Goal: Find specific page/section: Find specific page/section

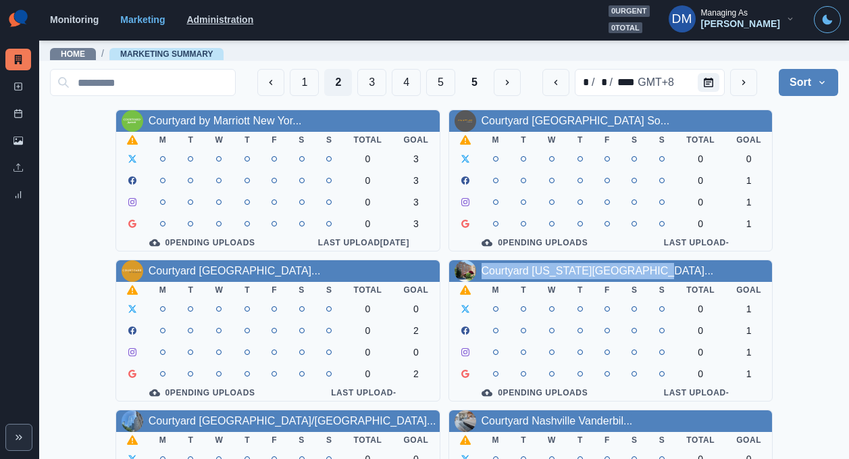
scroll to position [17, 0]
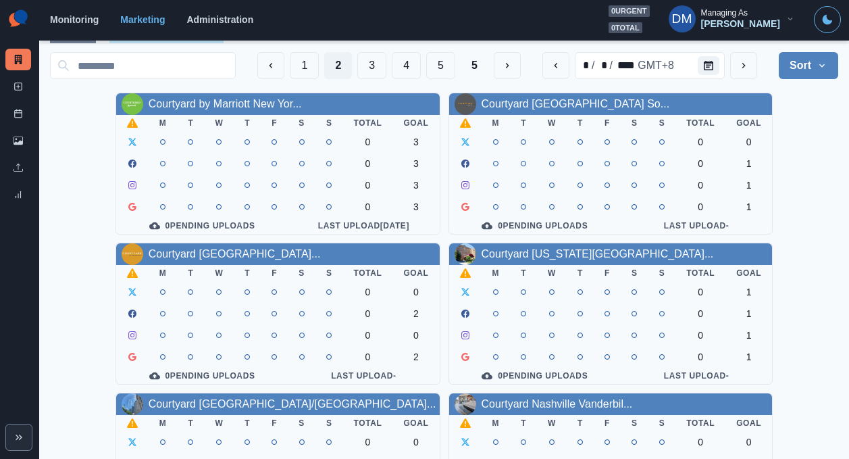
click at [178, 7] on div "Monitoring Marketing Administration 0 urgent 0 total DM Managing As [PERSON_NAM…" at bounding box center [445, 19] width 791 height 28
click at [186, 18] on link "Administration" at bounding box center [219, 19] width 67 height 11
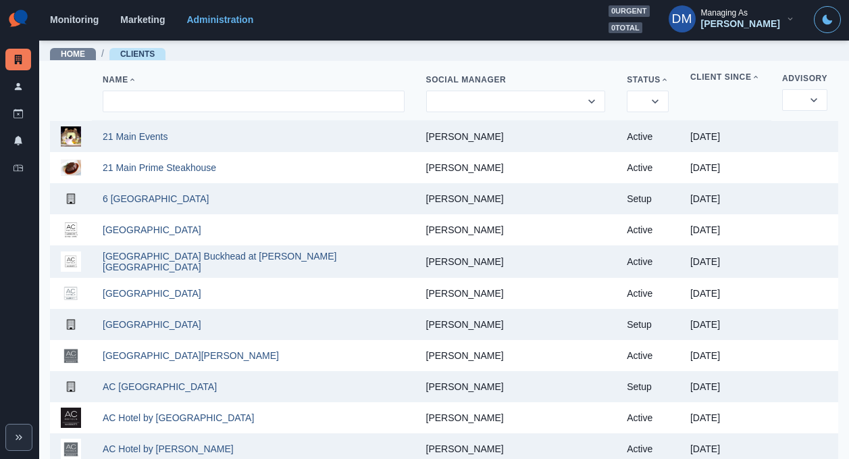
click at [13, 17] on img at bounding box center [18, 18] width 26 height 27
